Goal: Information Seeking & Learning: Learn about a topic

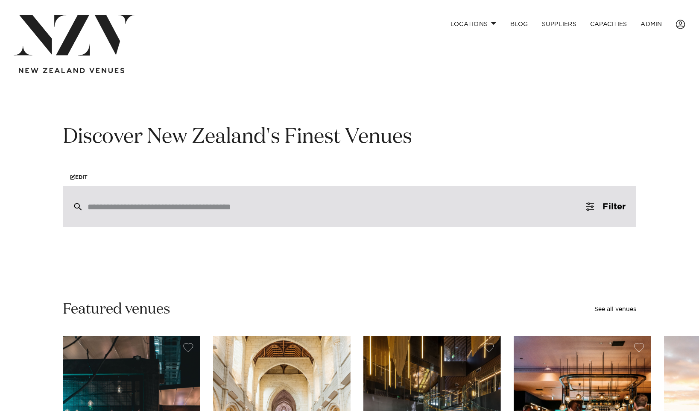
click at [169, 215] on div at bounding box center [349, 206] width 573 height 41
paste input "**********"
type input "**********"
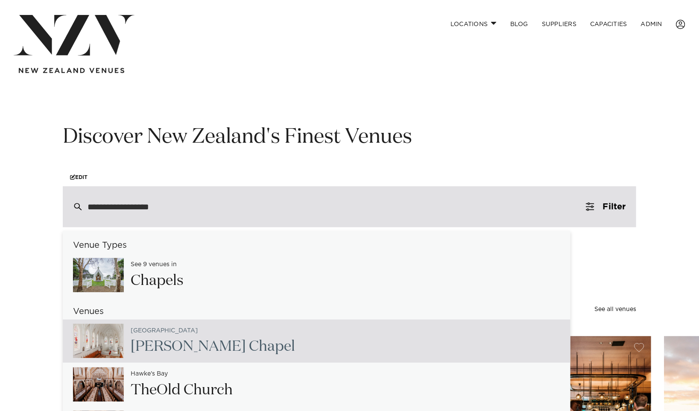
click at [143, 339] on span "[PERSON_NAME]" at bounding box center [188, 346] width 115 height 15
type input "**********"
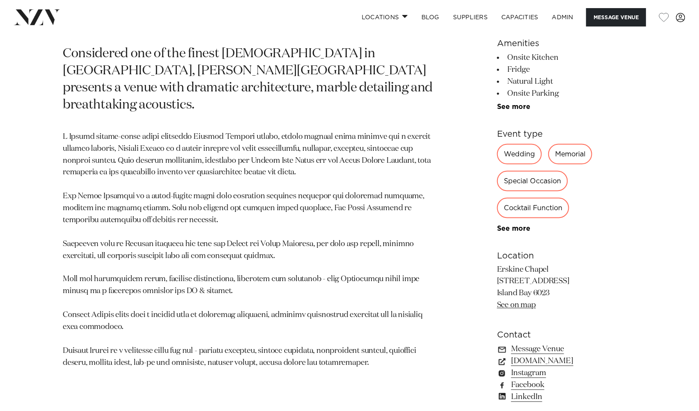
scroll to position [434, 0]
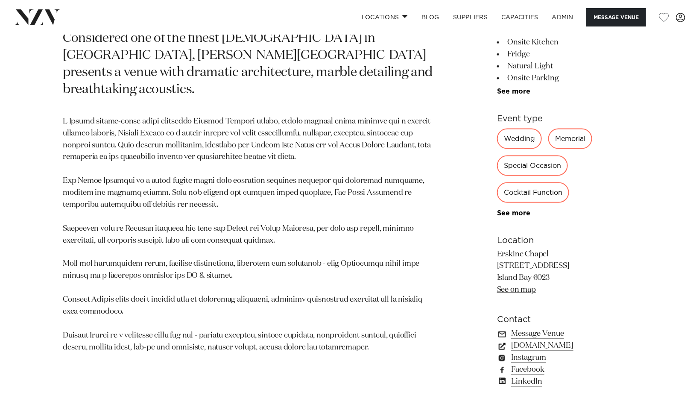
click at [572, 351] on link "www.erskinechapel.co.nz" at bounding box center [566, 346] width 139 height 12
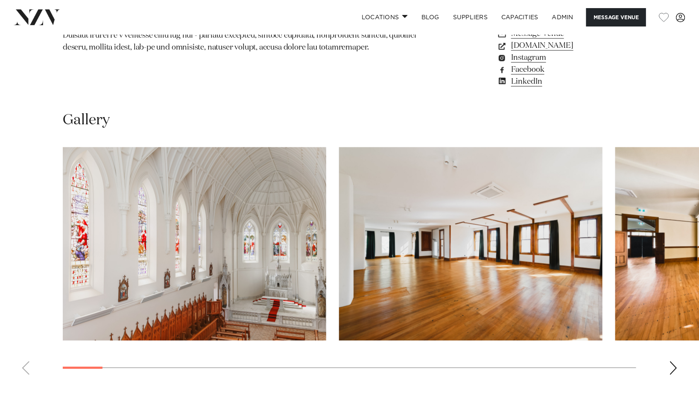
scroll to position [736, 0]
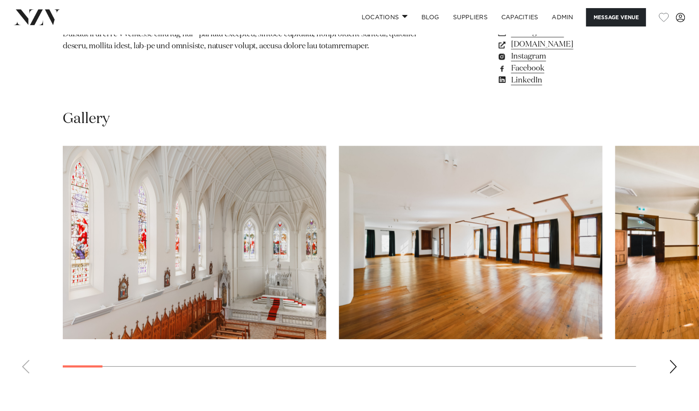
click at [677, 362] on div "Next slide" at bounding box center [673, 366] width 9 height 14
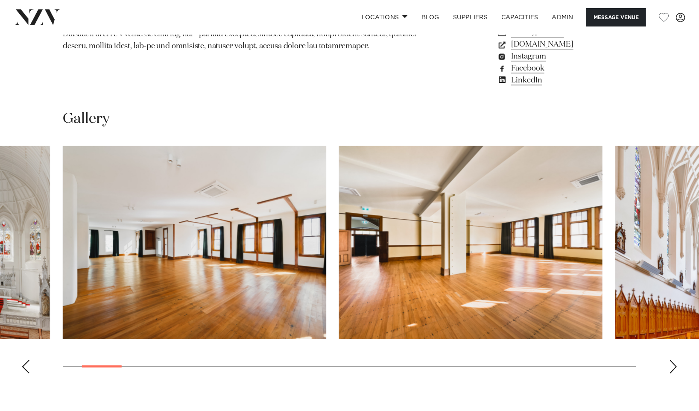
click at [675, 373] on div "Next slide" at bounding box center [673, 366] width 9 height 14
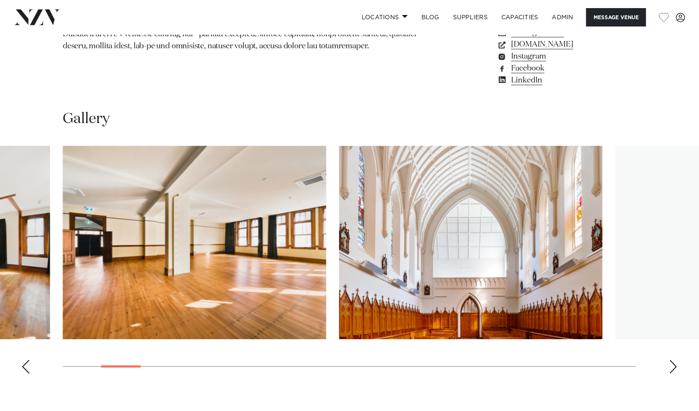
click at [675, 373] on div "Next slide" at bounding box center [673, 366] width 9 height 14
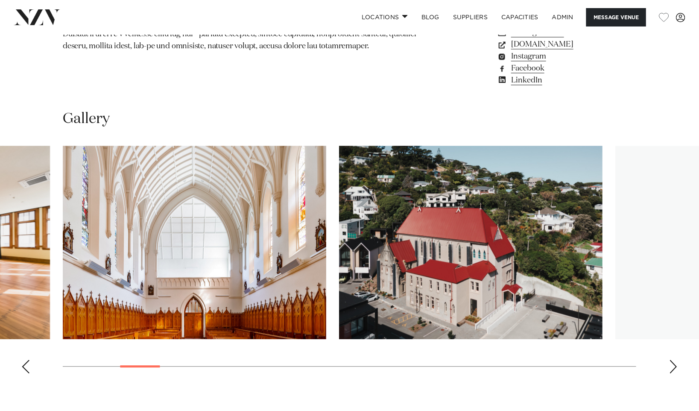
click at [675, 373] on div "Next slide" at bounding box center [673, 366] width 9 height 14
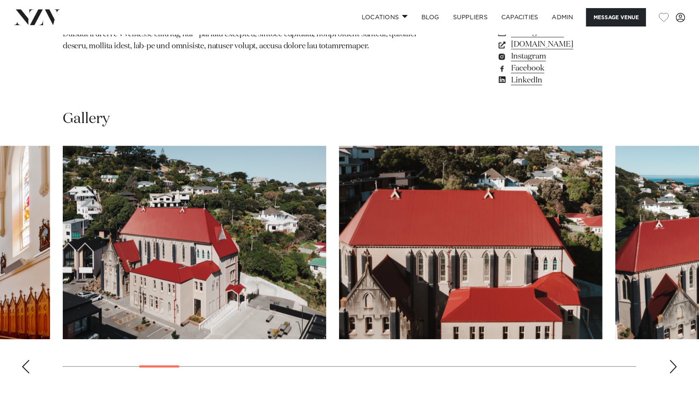
click at [675, 373] on div "Next slide" at bounding box center [673, 366] width 9 height 14
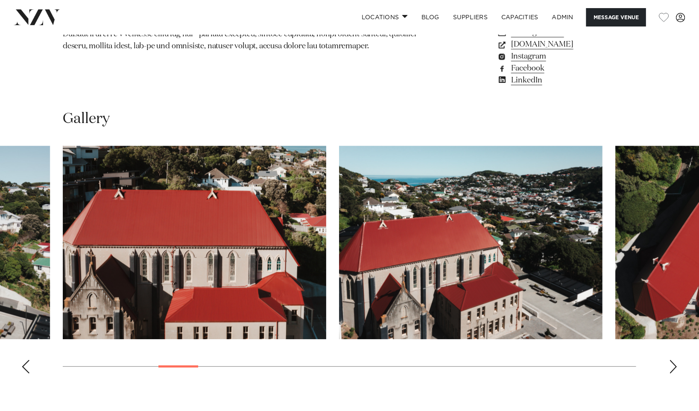
click at [675, 373] on div "Next slide" at bounding box center [673, 366] width 9 height 14
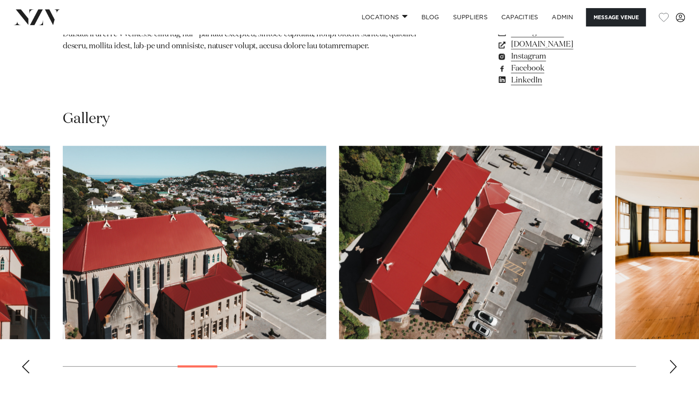
click at [675, 373] on div "Next slide" at bounding box center [673, 366] width 9 height 14
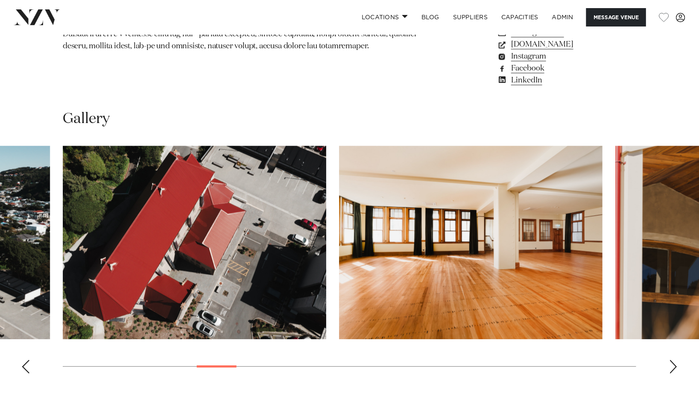
click at [675, 373] on div "Next slide" at bounding box center [673, 366] width 9 height 14
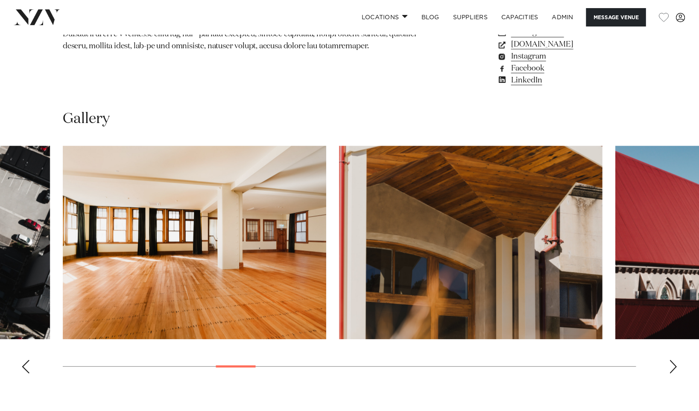
click at [675, 373] on div "Next slide" at bounding box center [673, 366] width 9 height 14
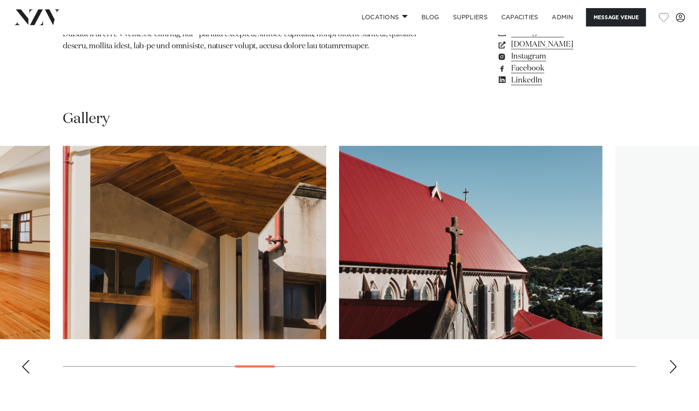
click at [675, 373] on div "Next slide" at bounding box center [673, 366] width 9 height 14
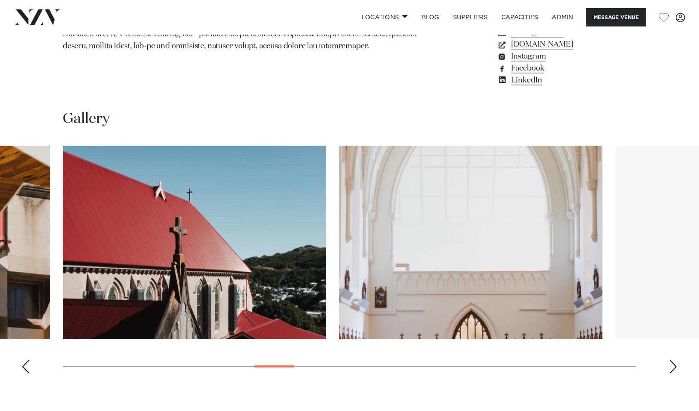
click at [675, 373] on div "Next slide" at bounding box center [673, 366] width 9 height 14
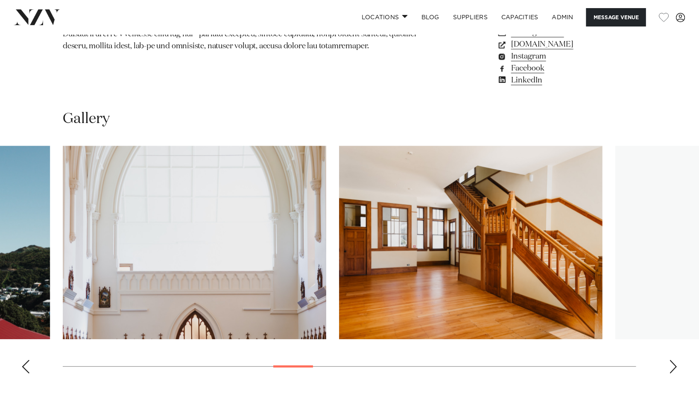
click at [681, 375] on swiper-container at bounding box center [349, 263] width 699 height 234
click at [675, 370] on div "Next slide" at bounding box center [673, 366] width 9 height 14
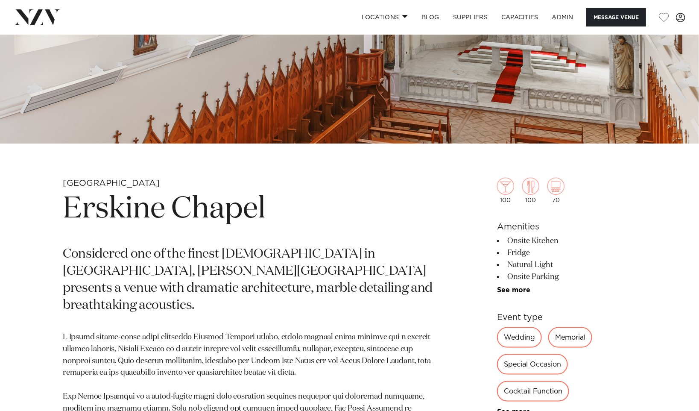
scroll to position [228, 0]
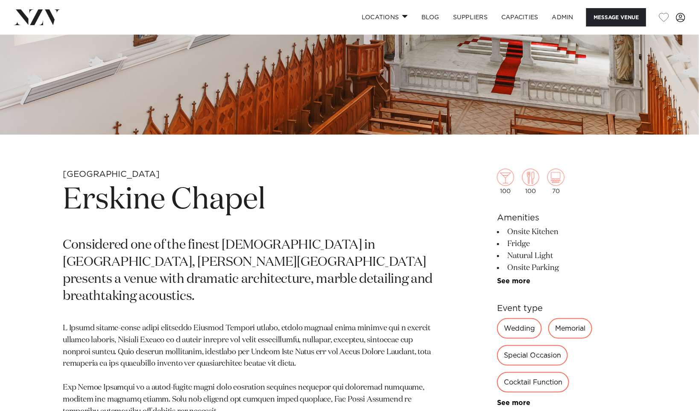
click at [237, 210] on h1 "Erskine Chapel" at bounding box center [250, 200] width 374 height 39
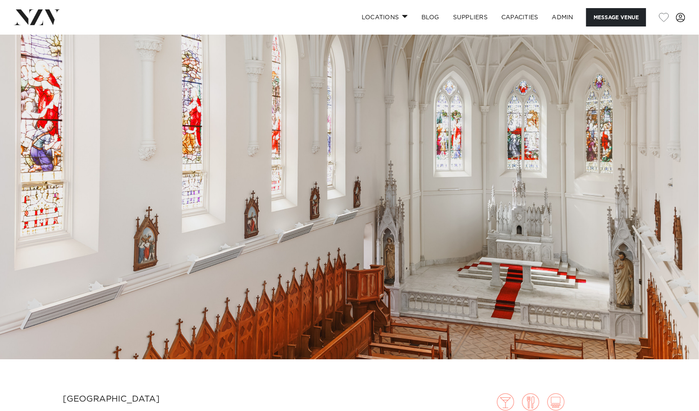
scroll to position [0, 0]
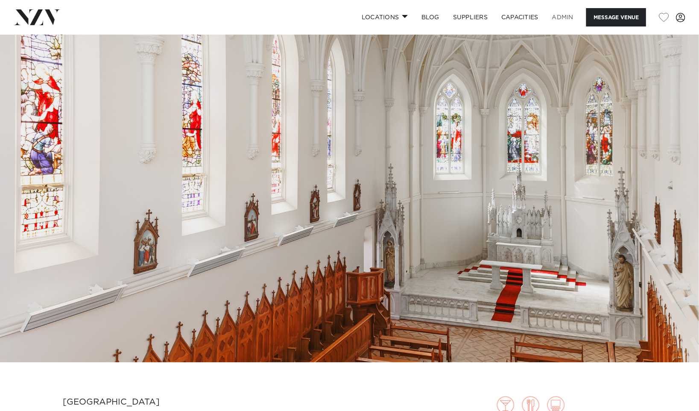
click at [556, 15] on link "ADMIN" at bounding box center [562, 17] width 35 height 18
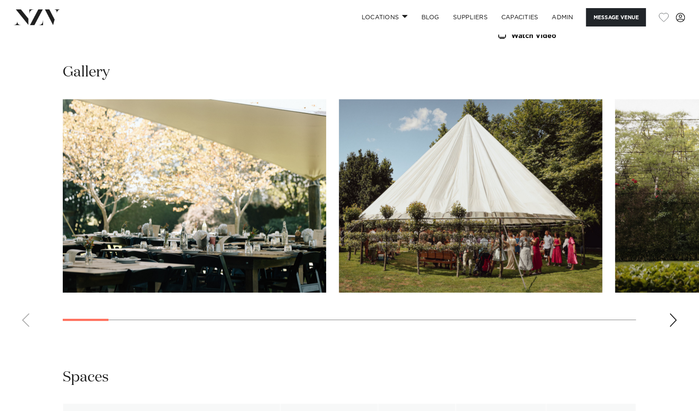
scroll to position [756, 0]
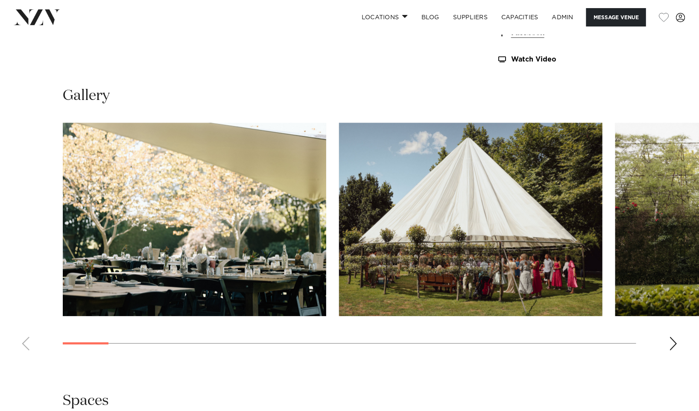
click at [675, 332] on swiper-container at bounding box center [349, 240] width 699 height 234
click at [669, 347] on div "Next slide" at bounding box center [673, 343] width 9 height 14
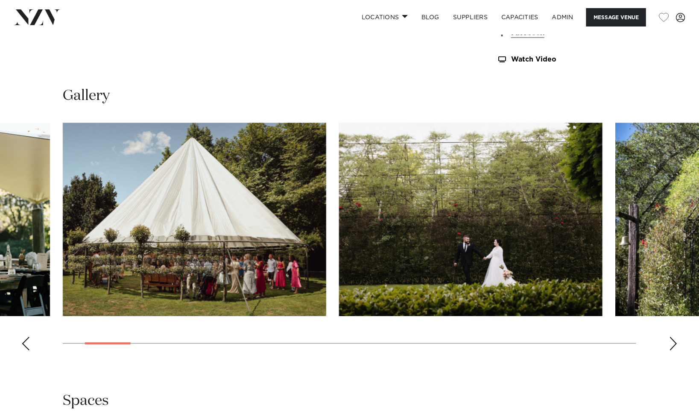
click at [669, 347] on div "Next slide" at bounding box center [673, 343] width 9 height 14
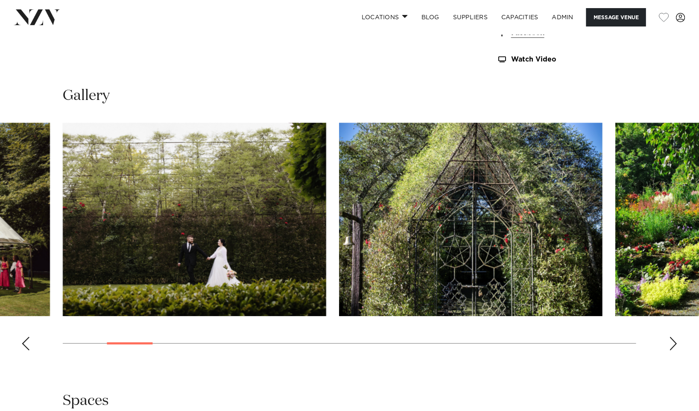
click at [669, 347] on div "Next slide" at bounding box center [673, 343] width 9 height 14
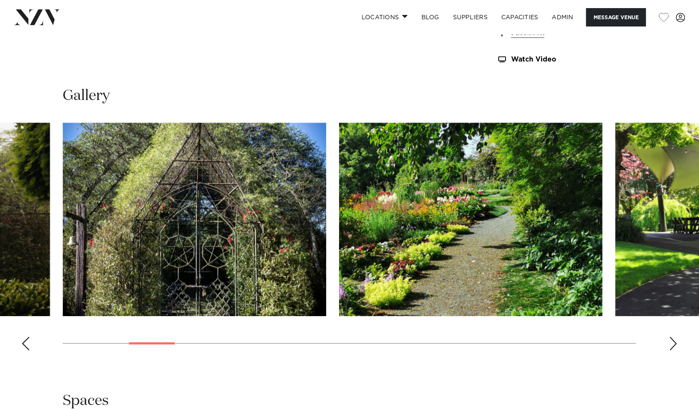
click at [669, 347] on div "Next slide" at bounding box center [673, 343] width 9 height 14
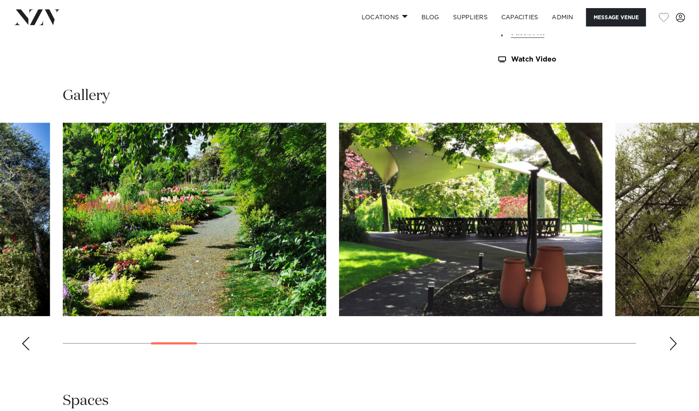
click at [669, 347] on div "Next slide" at bounding box center [673, 343] width 9 height 14
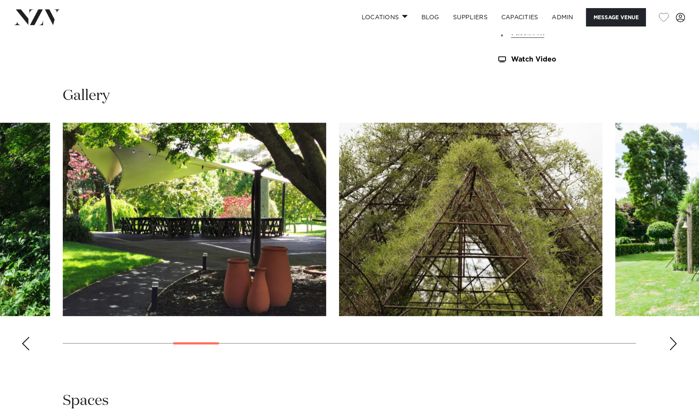
click at [669, 347] on div "Next slide" at bounding box center [673, 343] width 9 height 14
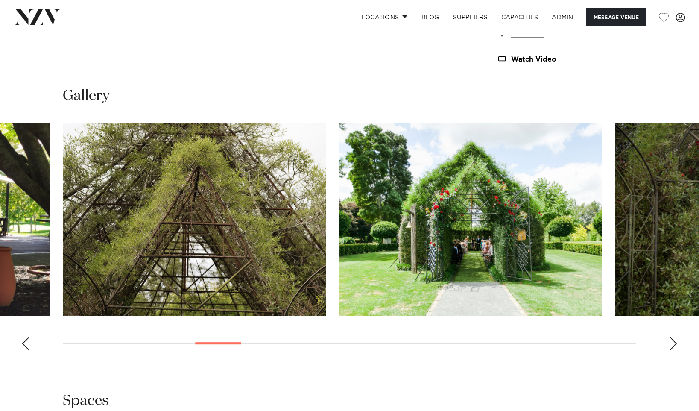
click at [669, 347] on div "Next slide" at bounding box center [673, 343] width 9 height 14
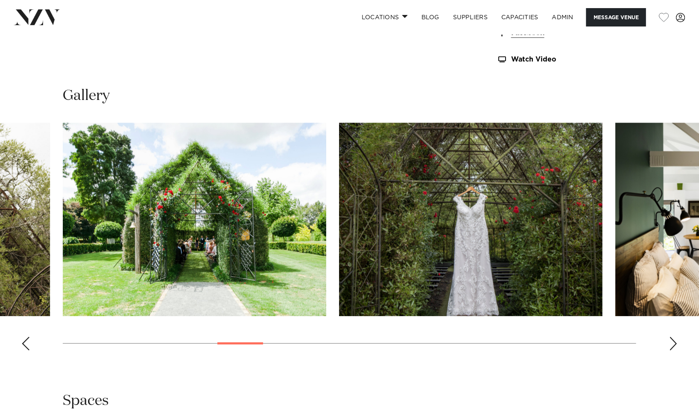
click at [243, 212] on img "8 / 26" at bounding box center [194, 219] width 263 height 193
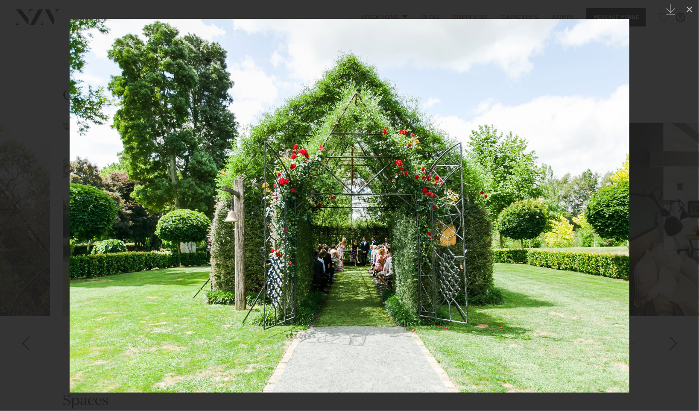
click at [676, 207] on div "Next slide" at bounding box center [682, 205] width 12 height 16
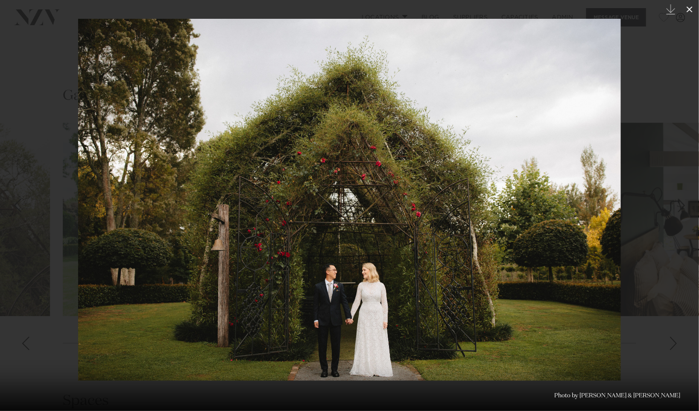
click at [692, 12] on icon at bounding box center [689, 9] width 10 height 10
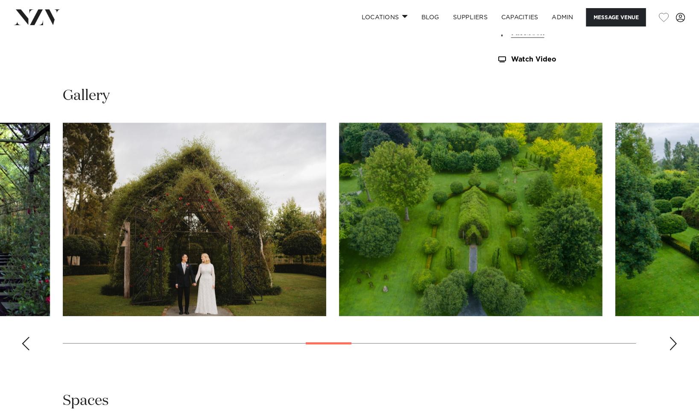
click at [674, 346] on div "Next slide" at bounding box center [673, 343] width 9 height 14
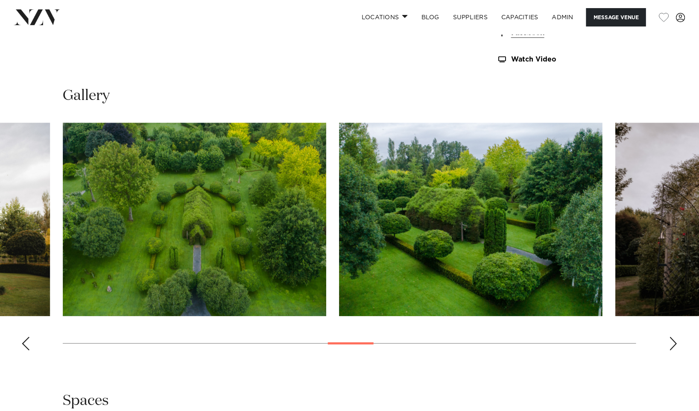
click at [674, 346] on div "Next slide" at bounding box center [673, 343] width 9 height 14
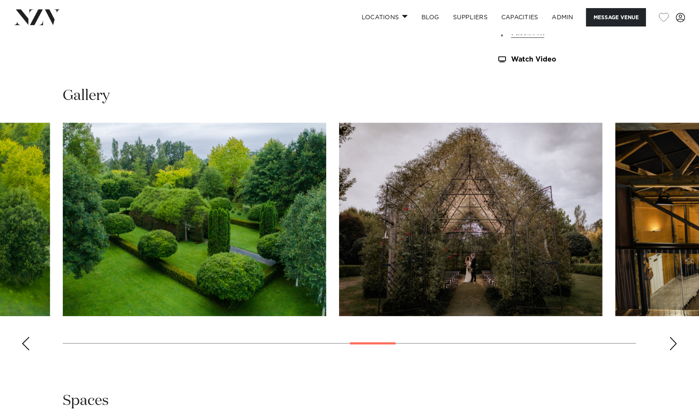
click at [674, 346] on div "Next slide" at bounding box center [673, 343] width 9 height 14
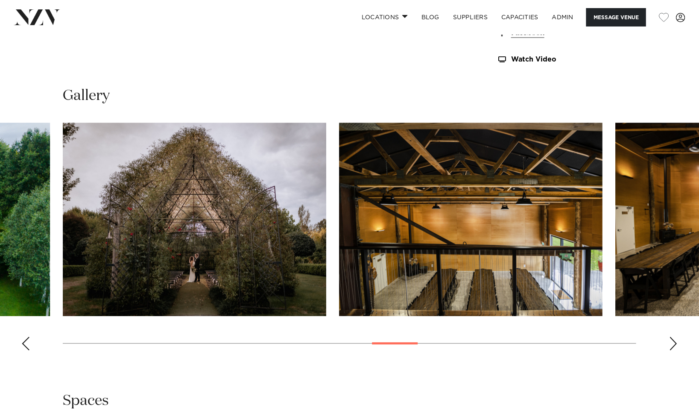
click at [674, 346] on div "Next slide" at bounding box center [673, 343] width 9 height 14
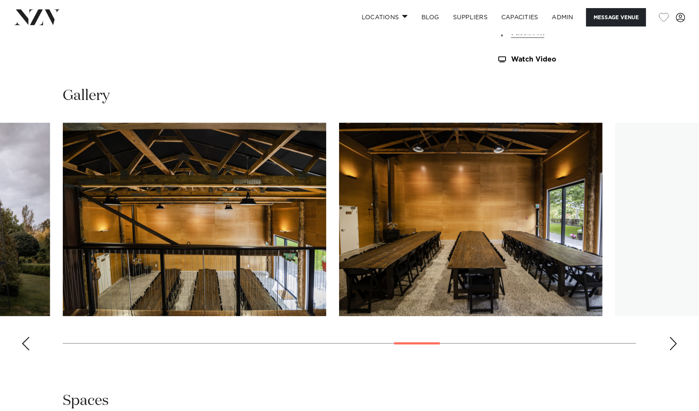
click at [674, 346] on div "Next slide" at bounding box center [673, 343] width 9 height 14
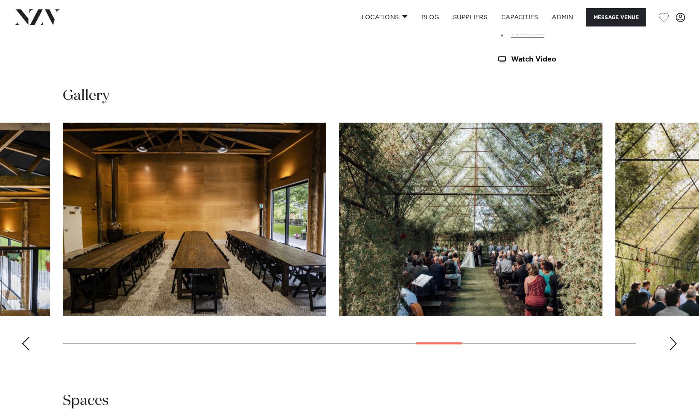
click at [671, 345] on div "Next slide" at bounding box center [673, 343] width 9 height 14
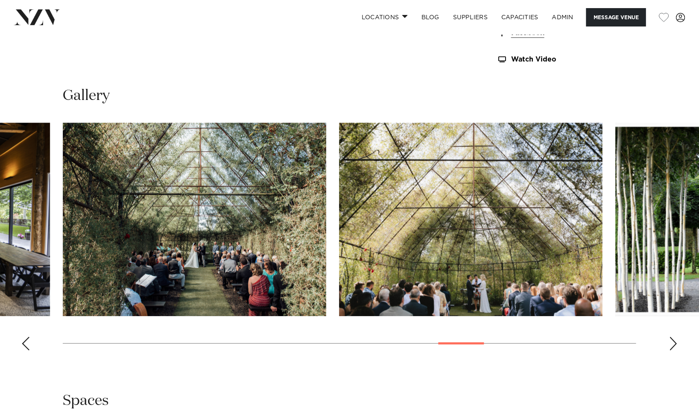
click at [671, 345] on div "Next slide" at bounding box center [673, 343] width 9 height 14
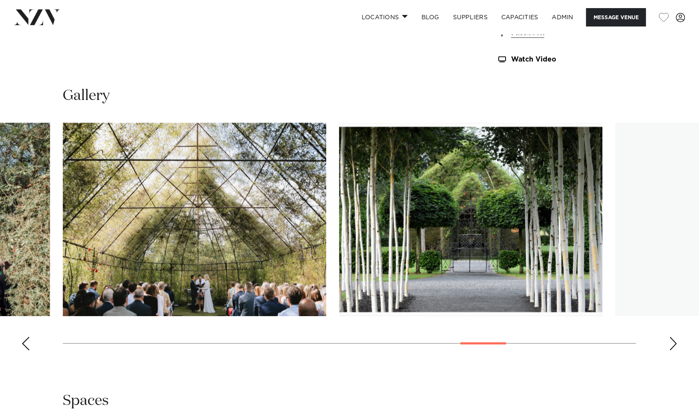
click at [671, 345] on div "Next slide" at bounding box center [673, 343] width 9 height 14
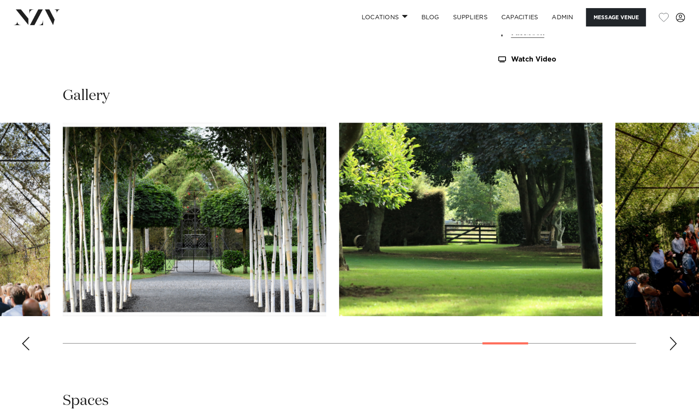
click at [671, 345] on div "Next slide" at bounding box center [673, 343] width 9 height 14
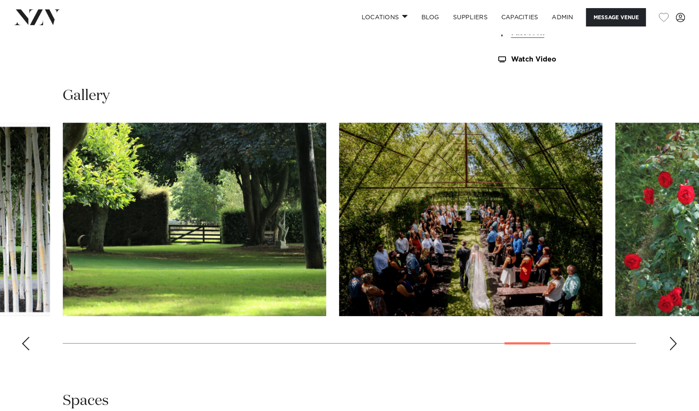
click at [671, 345] on div "Next slide" at bounding box center [673, 343] width 9 height 14
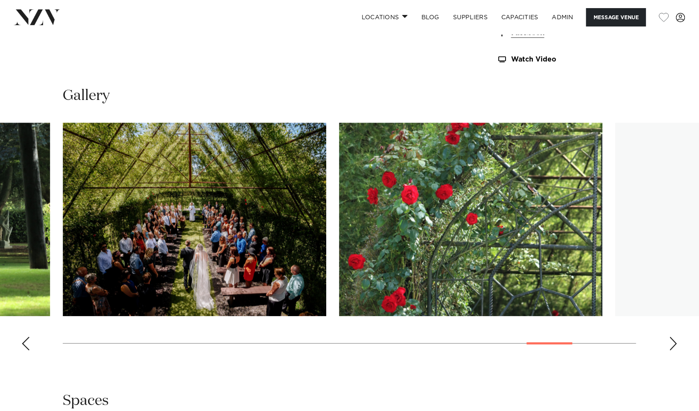
click at [671, 345] on div "Next slide" at bounding box center [673, 343] width 9 height 14
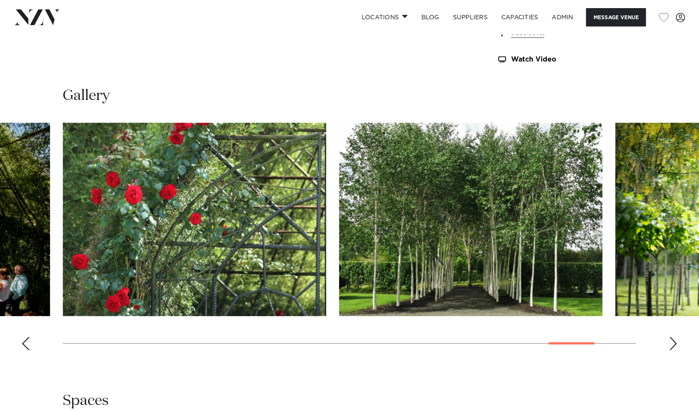
click at [675, 337] on swiper-container at bounding box center [349, 240] width 699 height 234
click at [673, 344] on div "Next slide" at bounding box center [673, 343] width 9 height 14
